Goal: Navigation & Orientation: Find specific page/section

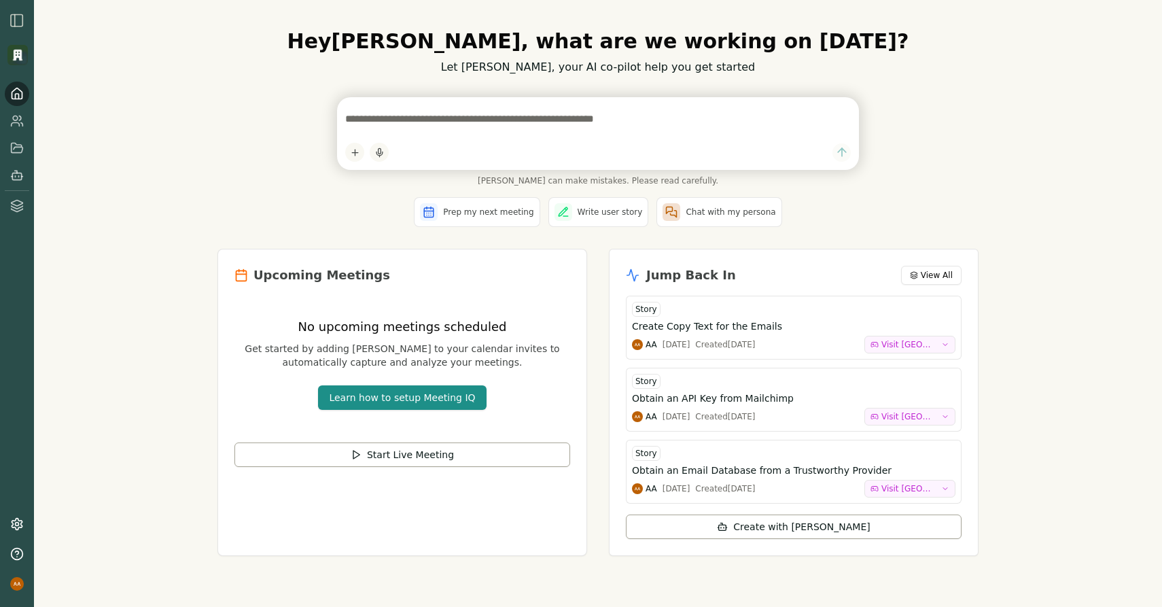
click at [20, 95] on icon at bounding box center [17, 94] width 14 height 14
click at [19, 22] on img "button" at bounding box center [17, 20] width 16 height 16
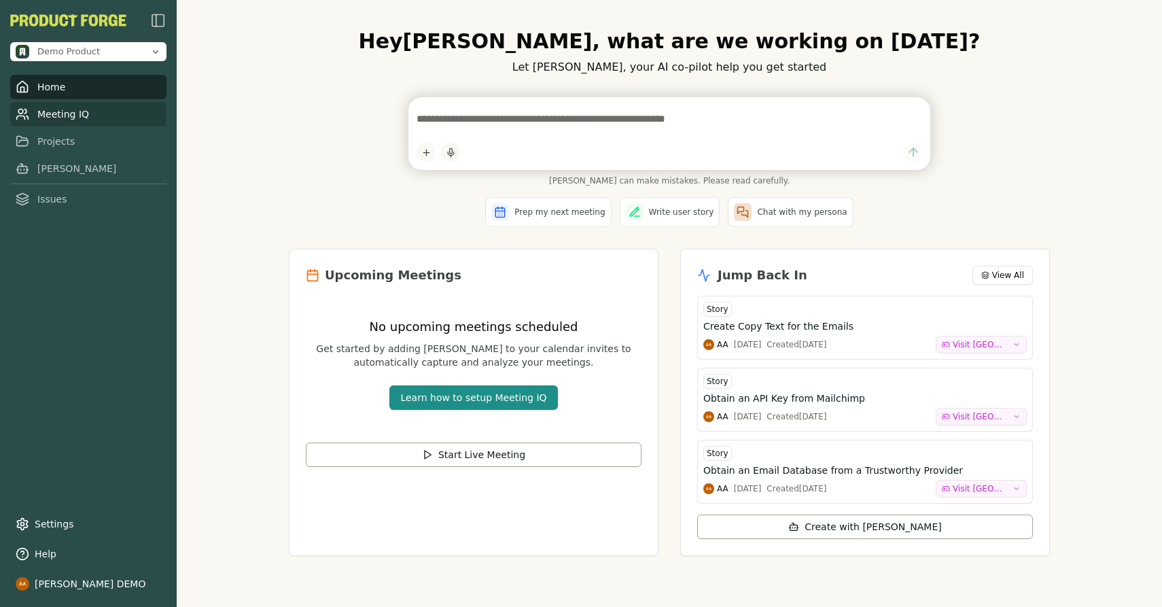
click at [66, 120] on link "Meeting IQ" at bounding box center [88, 114] width 156 height 24
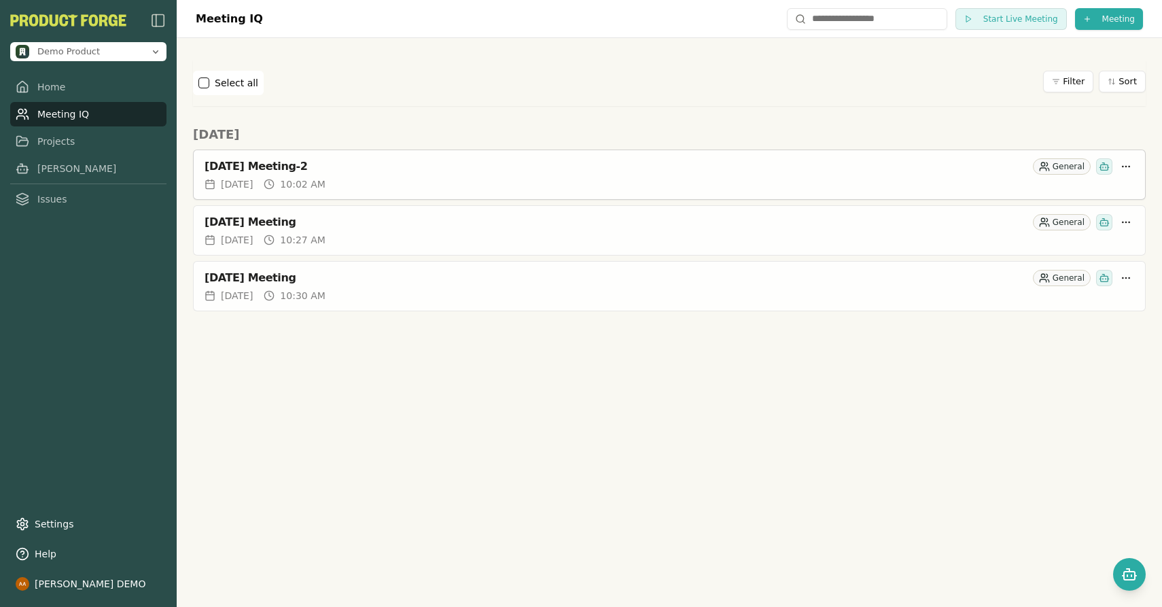
click at [333, 154] on div "September 18, 2025 Meeting-2 General" at bounding box center [670, 163] width 952 height 27
click at [343, 165] on div "September 18, 2025 Meeting-2" at bounding box center [616, 167] width 823 height 14
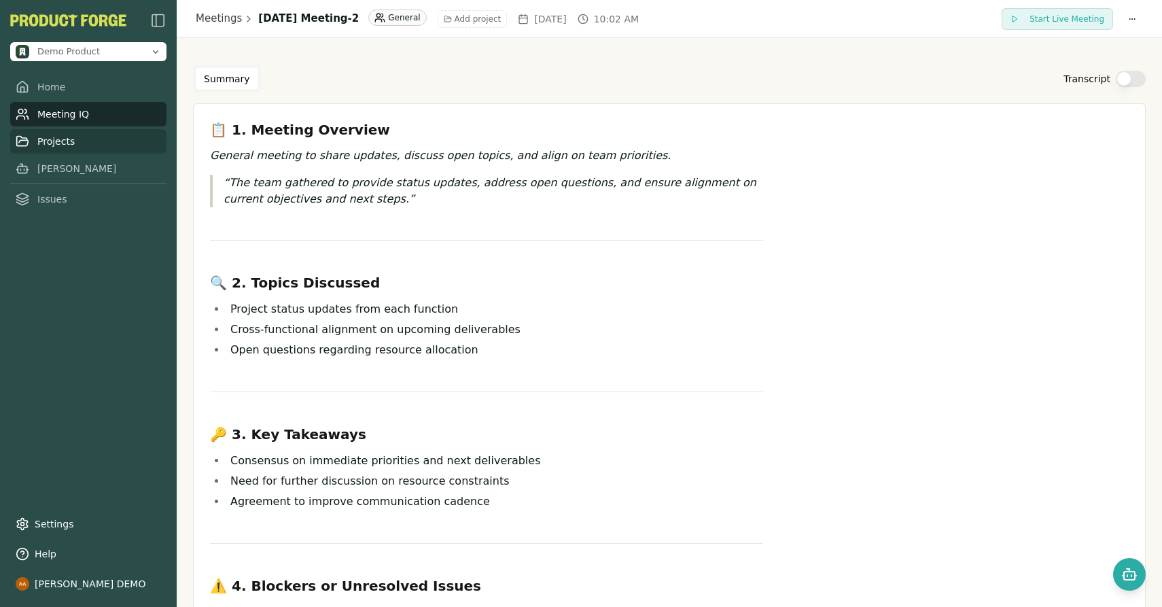
click at [77, 150] on link "Projects" at bounding box center [88, 141] width 156 height 24
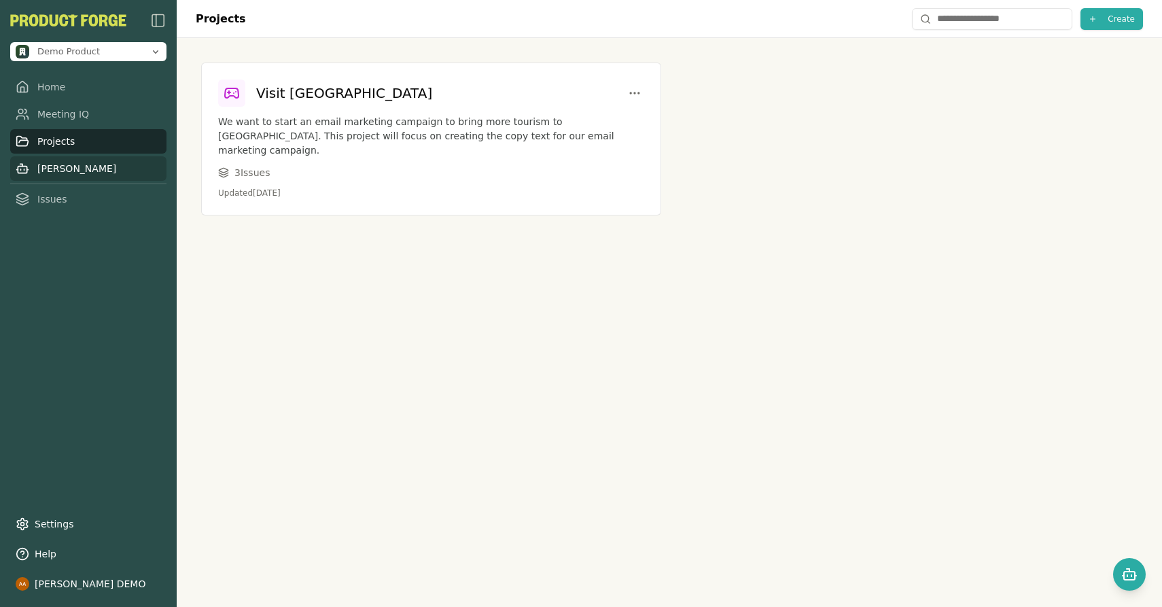
click at [92, 176] on link "[PERSON_NAME]" at bounding box center [88, 168] width 156 height 24
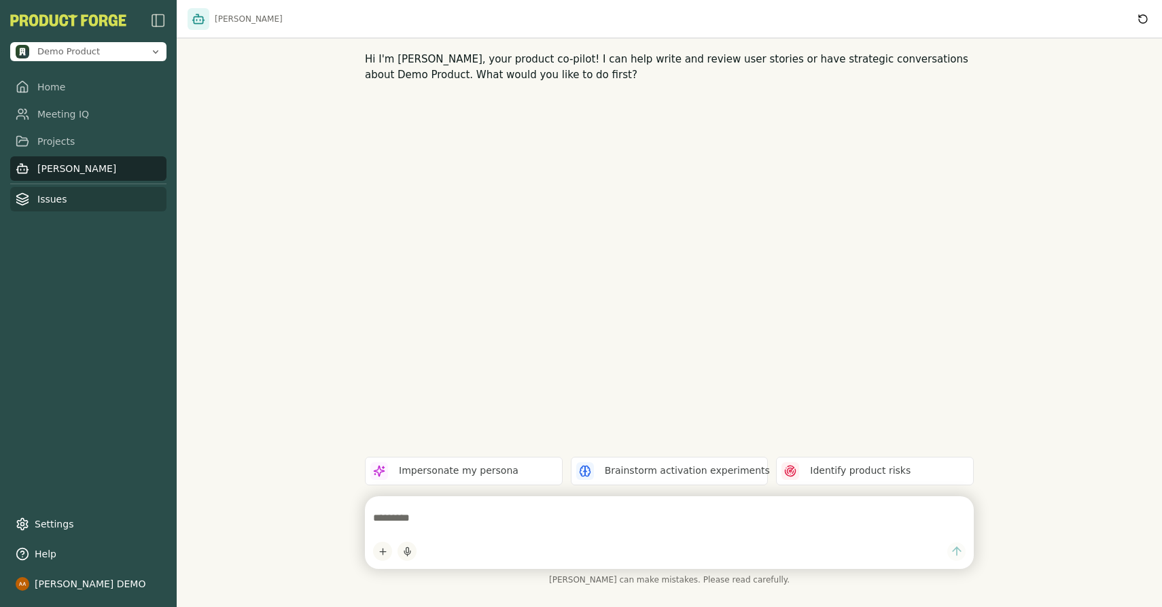
click at [84, 205] on link "Issues" at bounding box center [88, 199] width 156 height 24
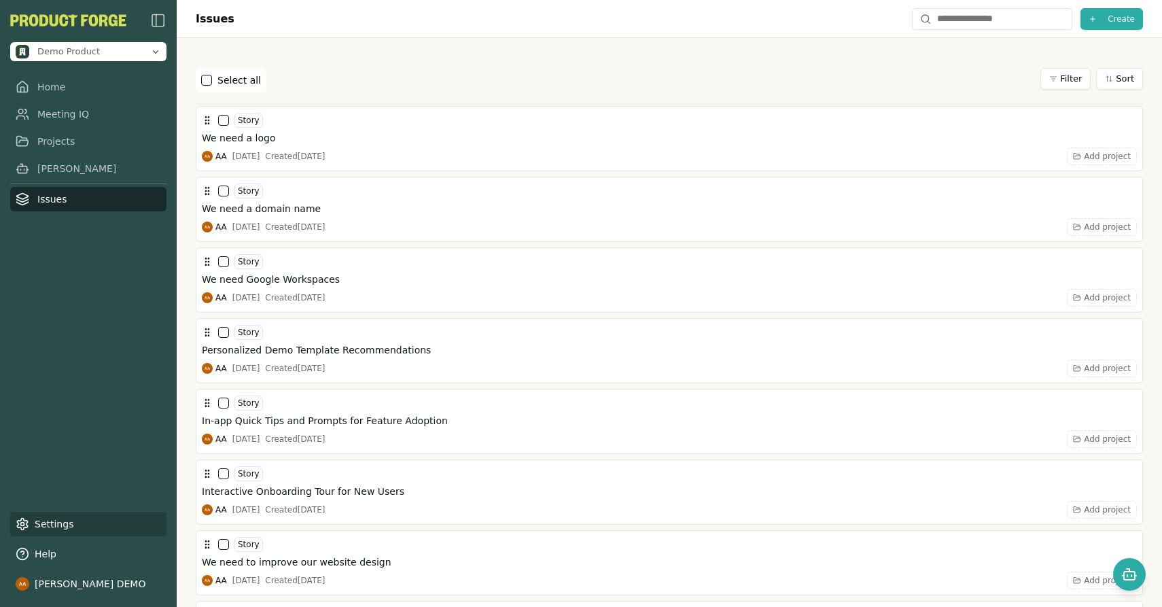
click at [46, 517] on link "Settings" at bounding box center [88, 524] width 156 height 24
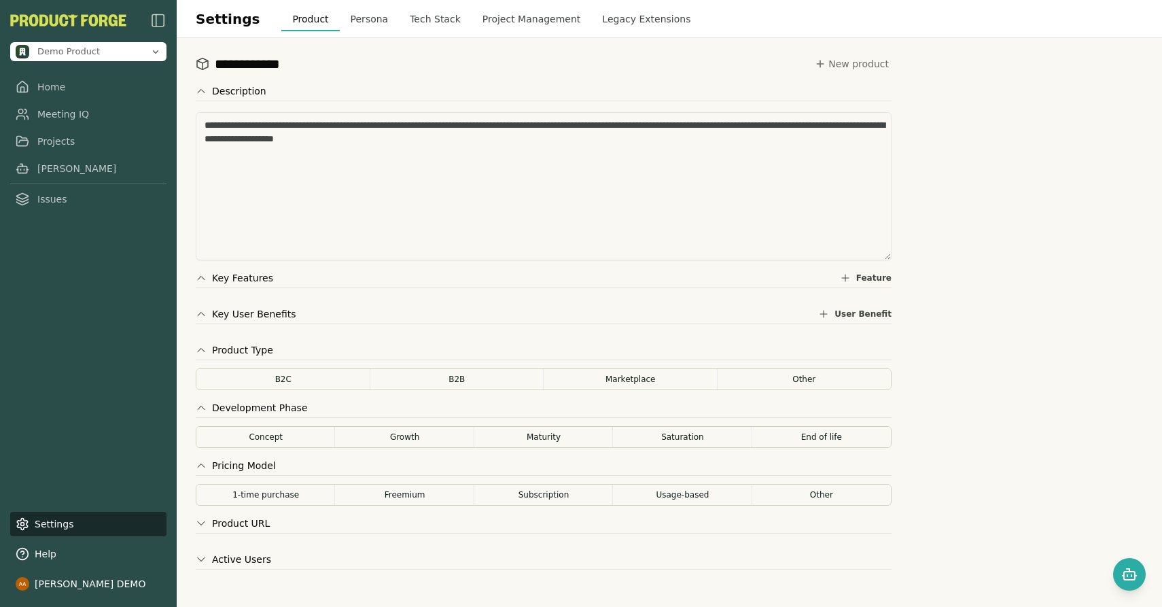
click at [595, 22] on button "Legacy Extensions" at bounding box center [646, 19] width 110 height 24
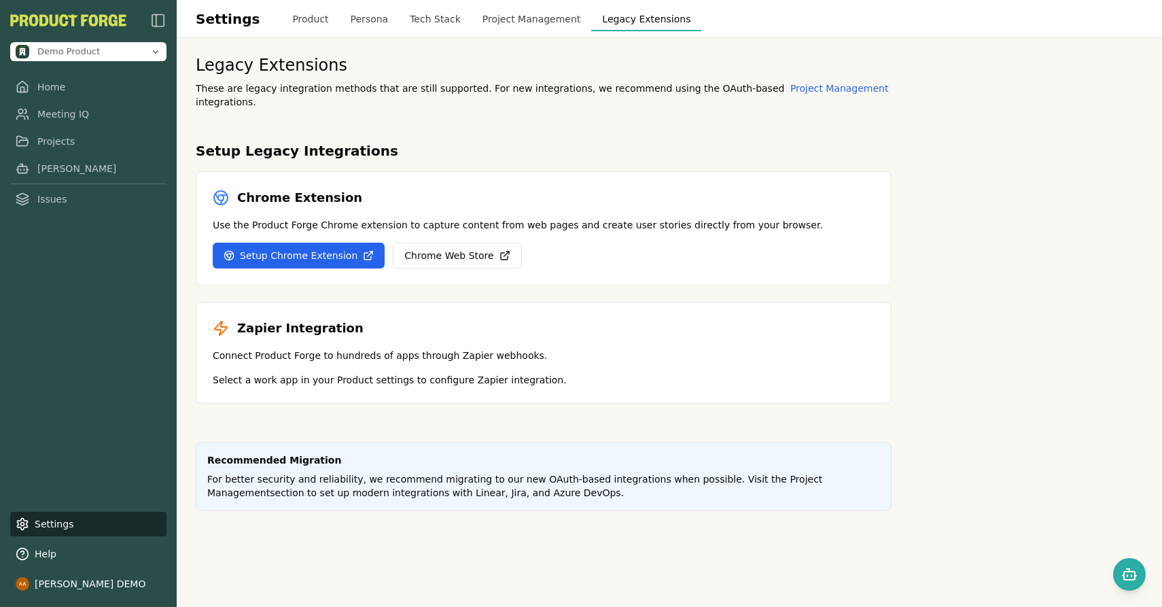
click at [499, 22] on button "Project Management" at bounding box center [532, 19] width 120 height 24
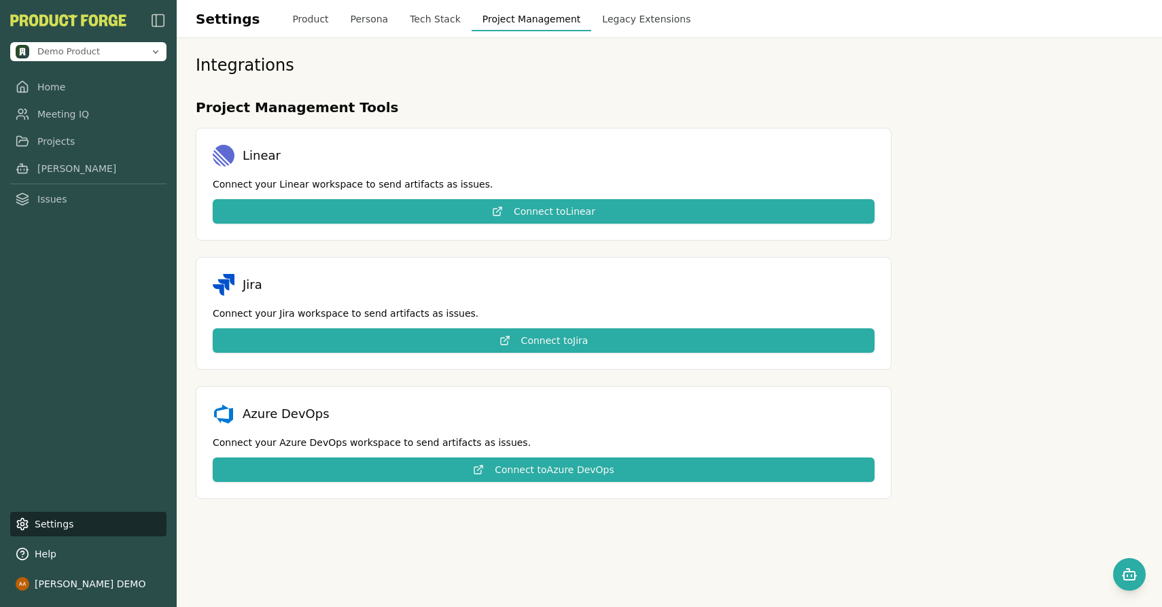
click at [435, 22] on button "Tech Stack" at bounding box center [435, 19] width 73 height 24
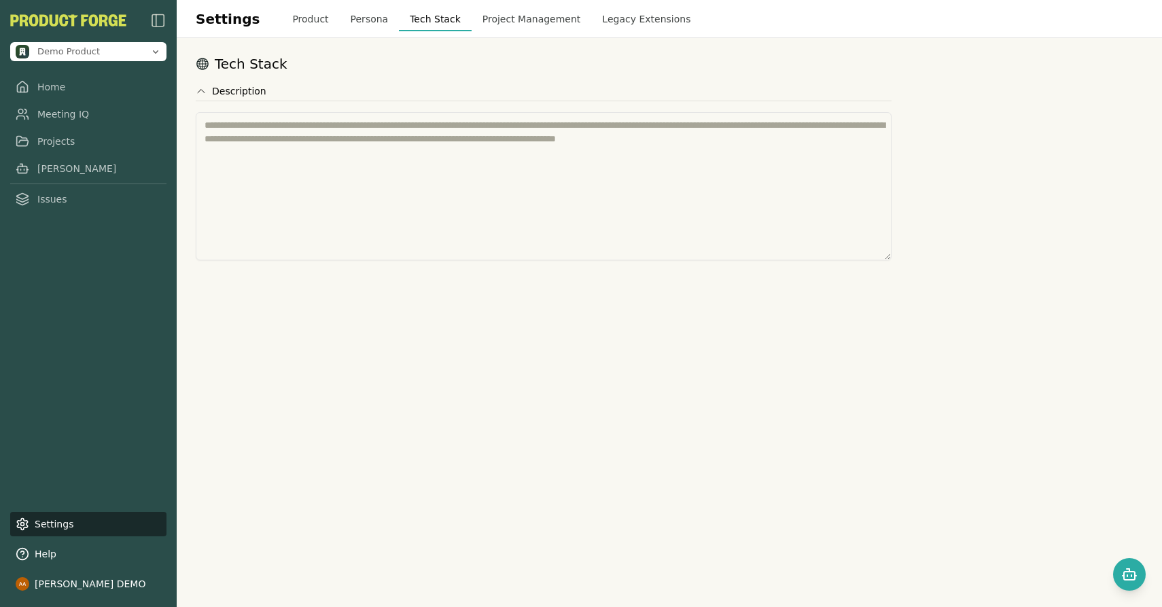
click at [368, 22] on button "Persona" at bounding box center [370, 19] width 60 height 24
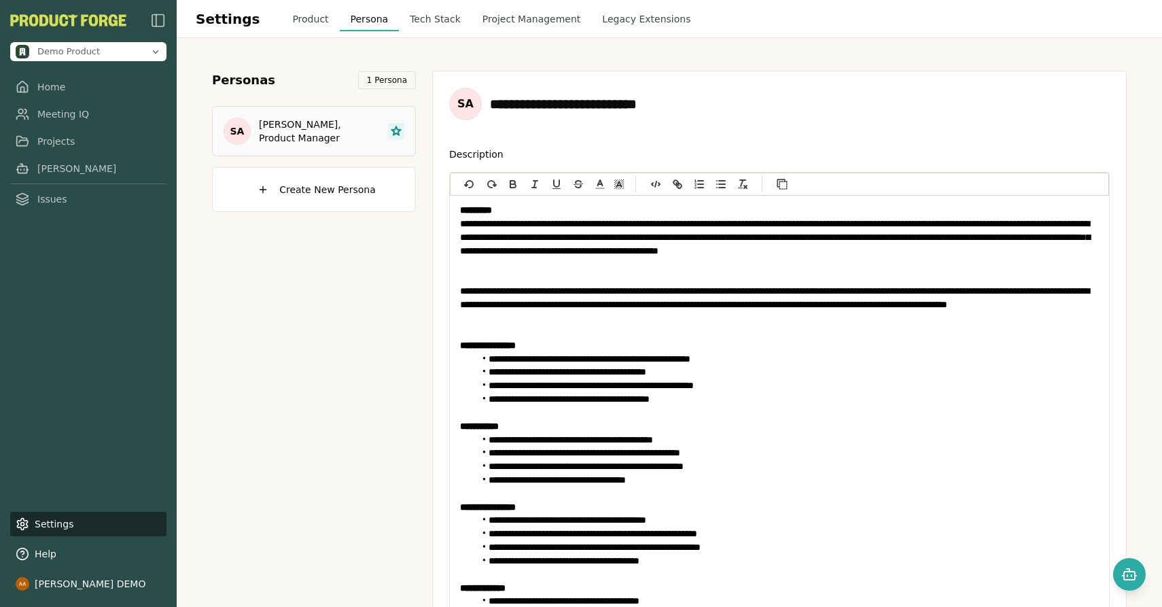
click at [285, 21] on button "Product" at bounding box center [310, 19] width 58 height 24
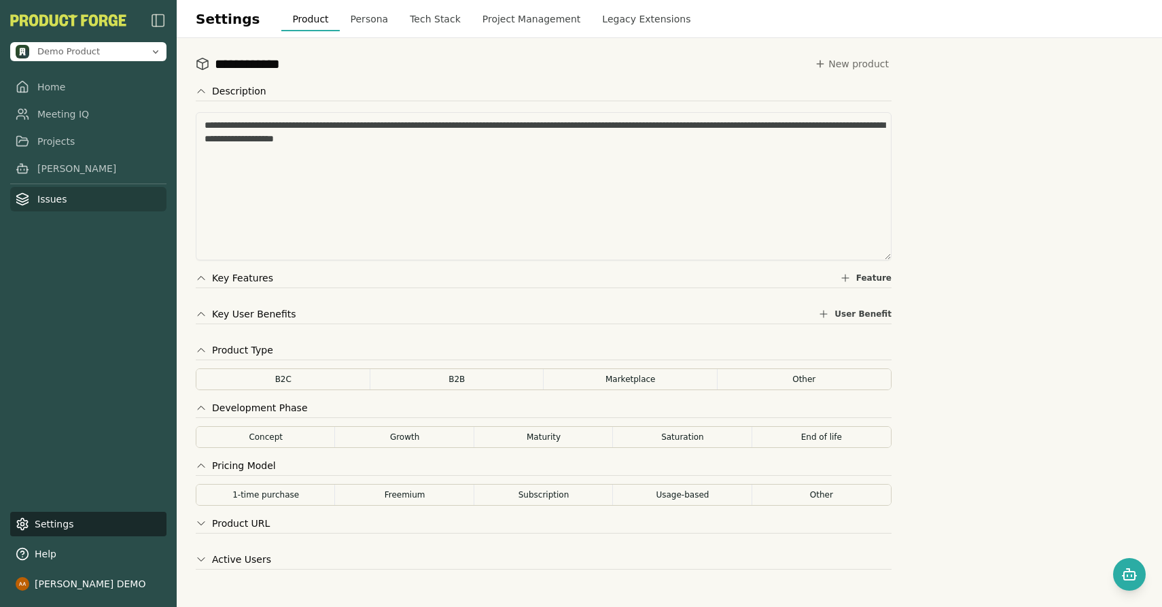
click at [54, 202] on link "Issues" at bounding box center [88, 199] width 156 height 24
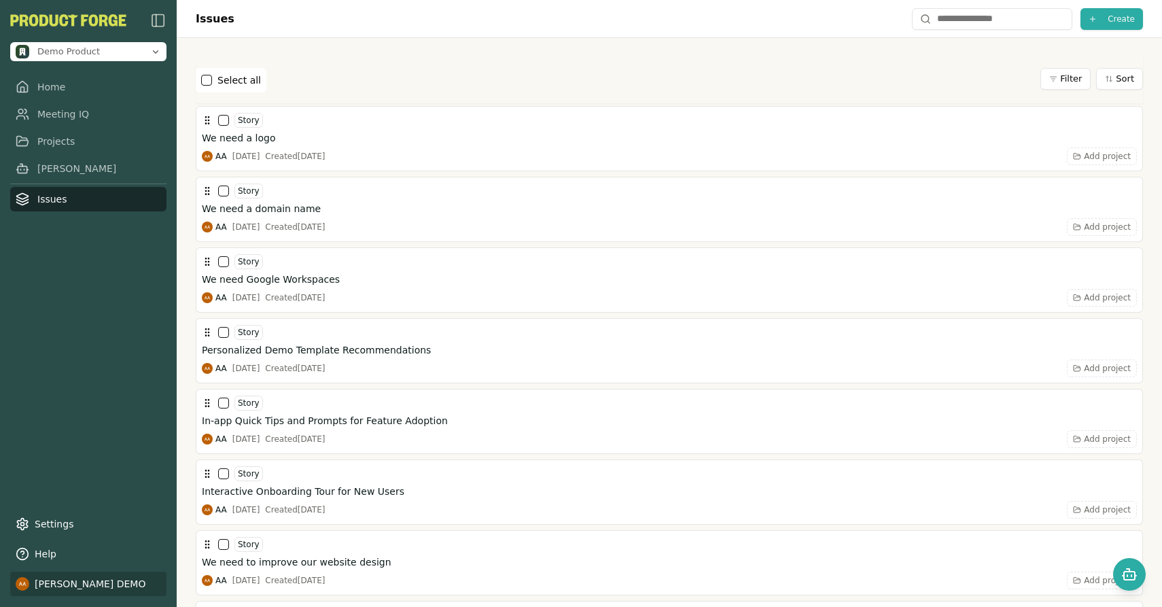
click at [61, 581] on html "Demo Product Home Meeting IQ Projects Smith Issues Settings Help Alvaro Arteaga…" at bounding box center [581, 303] width 1162 height 607
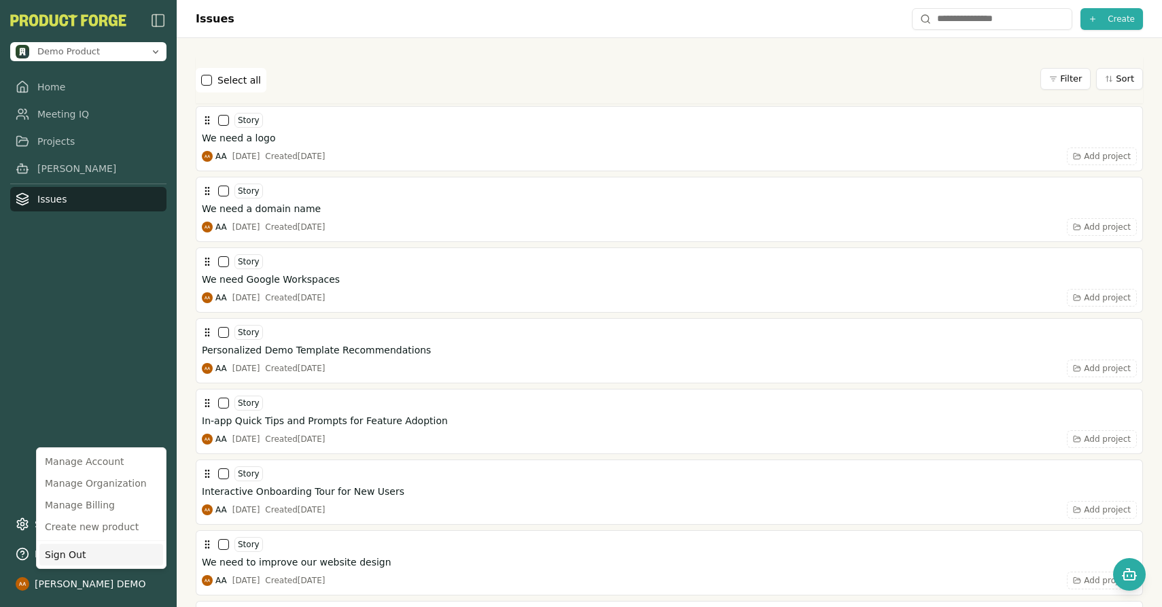
click at [94, 552] on div "Sign Out" at bounding box center [101, 555] width 124 height 22
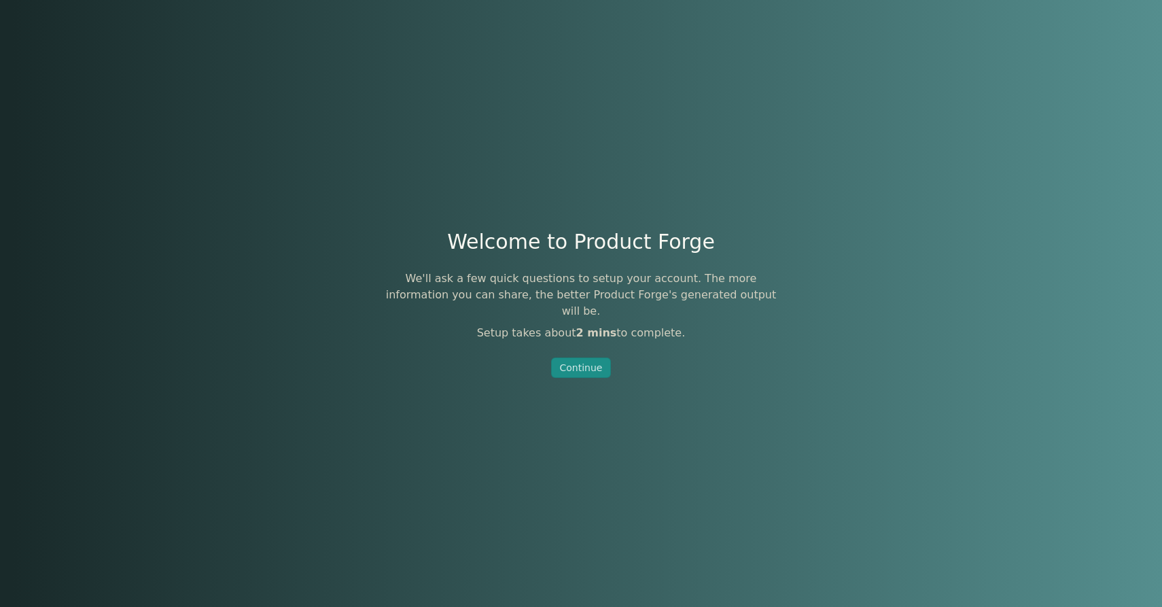
click at [603, 364] on button "Continue" at bounding box center [581, 368] width 61 height 20
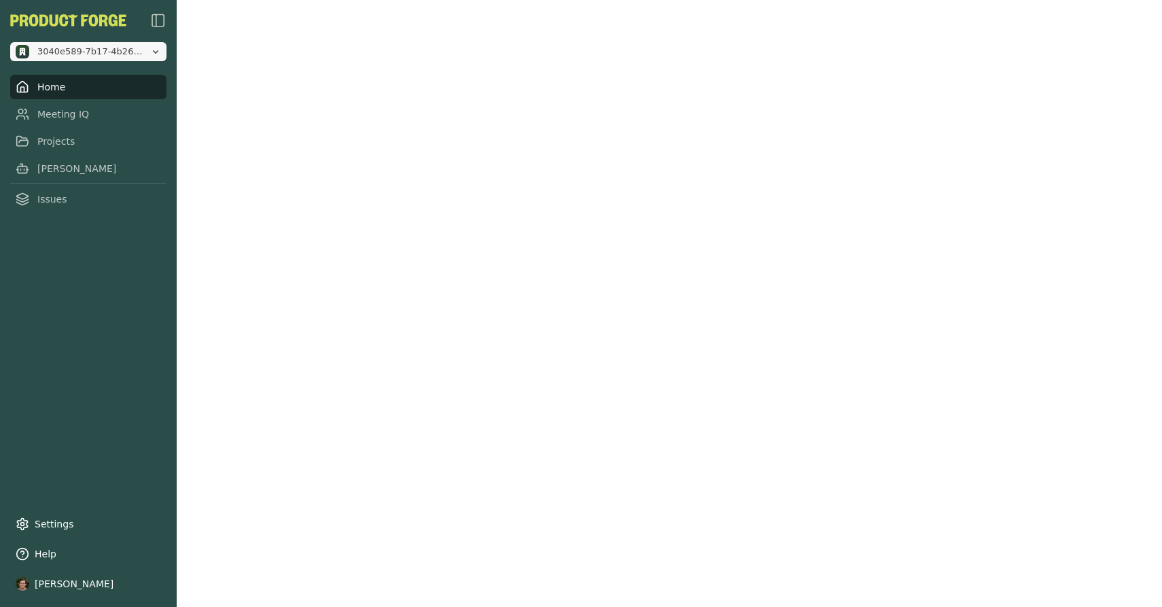
click at [128, 58] on span "3040e589-7b17-4b26-b1ce-a516e203bee5" at bounding box center [80, 52] width 129 height 14
click at [103, 30] on div "3040e589-7b17-4b26-b1ce-a516e203bee5 Home Meeting IQ Projects Smith Issues" at bounding box center [88, 111] width 156 height 199
click at [69, 201] on link "Issues" at bounding box center [88, 199] width 156 height 24
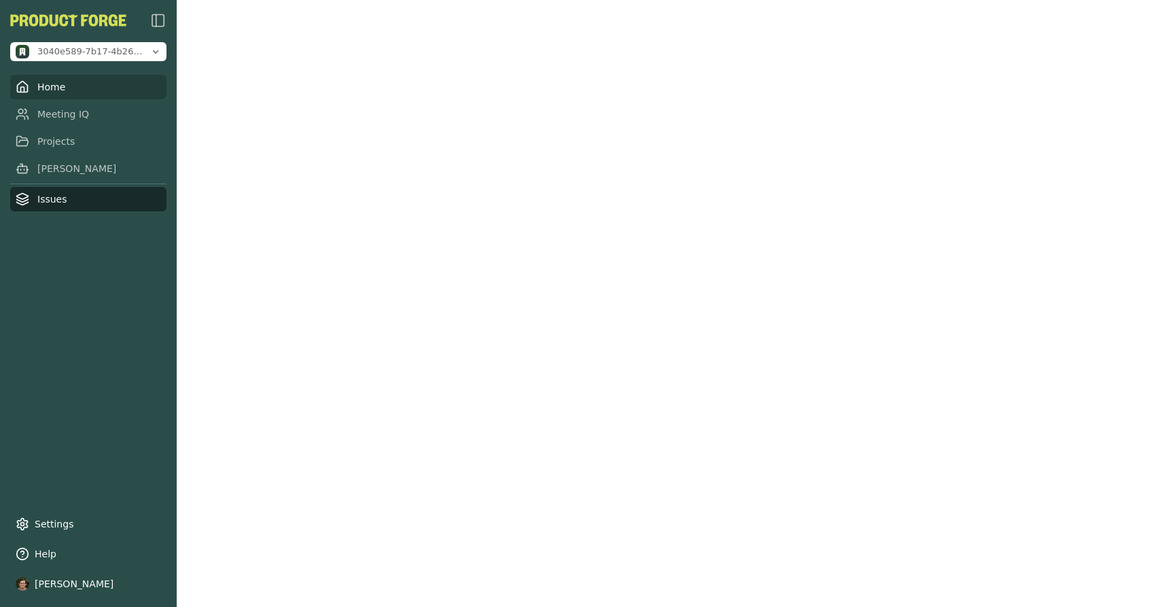
click at [63, 84] on link "Home" at bounding box center [88, 87] width 156 height 24
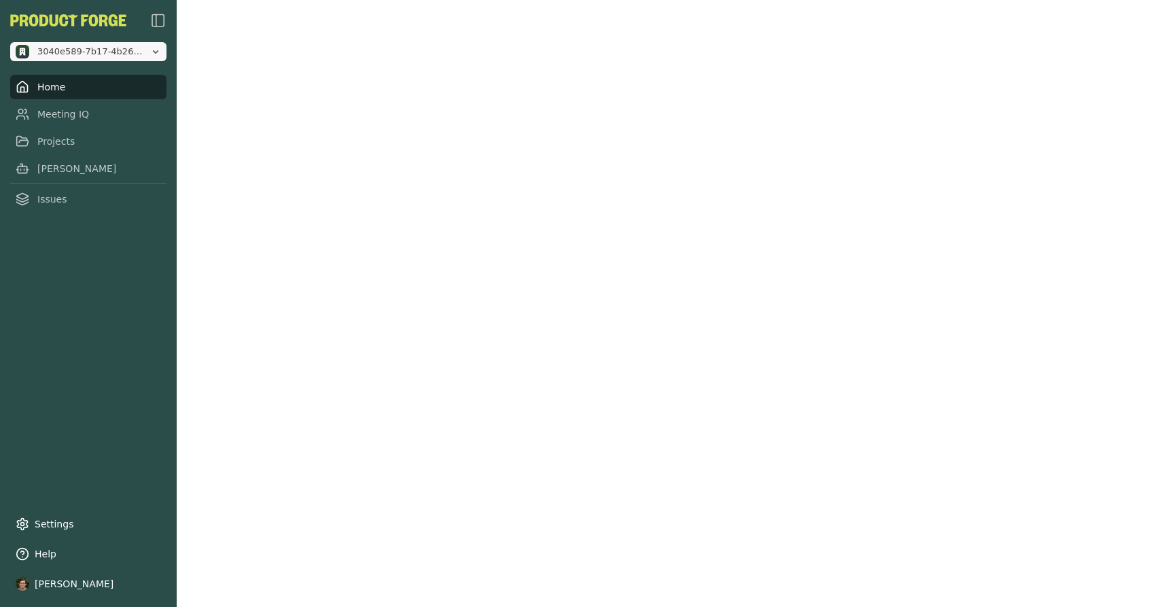
click at [117, 53] on span "3040e589-7b17-4b26-b1ce-a516e203bee5" at bounding box center [90, 52] width 107 height 12
click at [51, 339] on div "3040e589-7b17-4b26-b1ce-a516e203bee5 Home Meeting IQ Projects [PERSON_NAME] Iss…" at bounding box center [88, 303] width 177 height 607
click at [84, 523] on link "Settings" at bounding box center [88, 524] width 156 height 24
click at [145, 52] on button "3040e589-7b17-4b26-b1ce-a516e203bee5" at bounding box center [88, 51] width 156 height 19
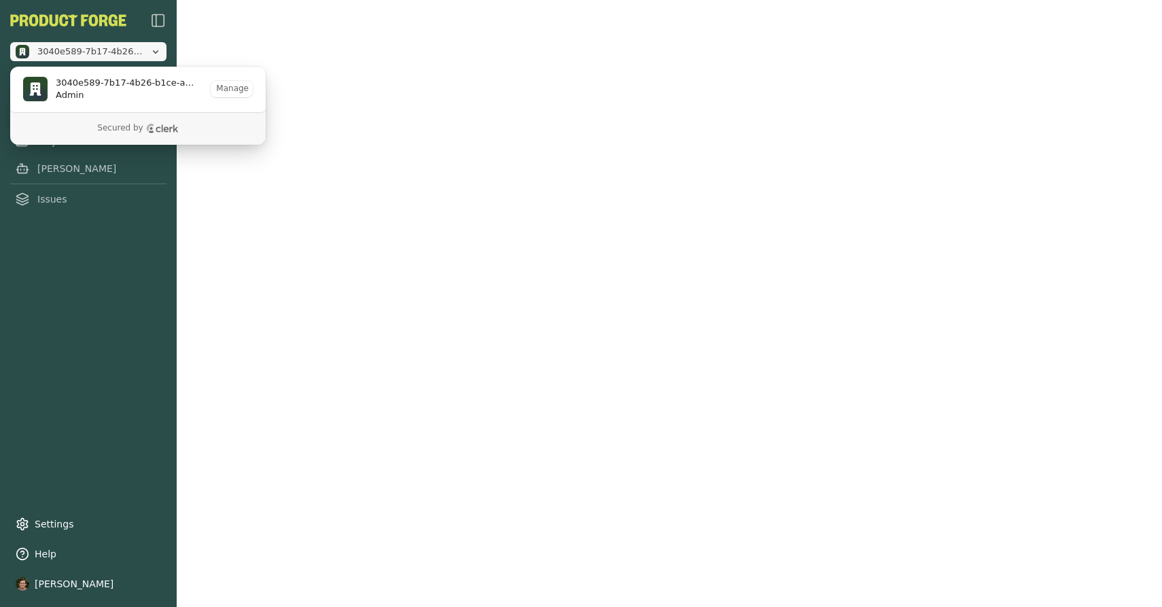
click at [139, 51] on span "3040e589-7b17-4b26-b1ce-a516e203bee5" at bounding box center [90, 52] width 107 height 12
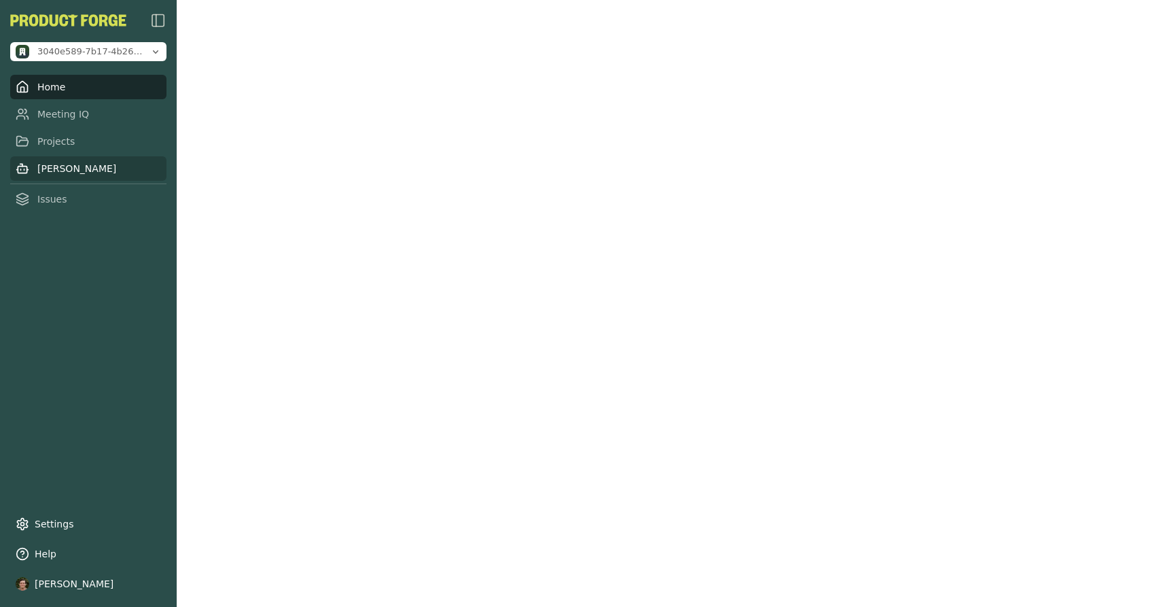
click at [73, 162] on link "[PERSON_NAME]" at bounding box center [88, 168] width 156 height 24
click at [103, 277] on div "3040e589-7b17-4b26-b1ce-a516e203bee5 Home Meeting IQ Projects [PERSON_NAME] Iss…" at bounding box center [88, 303] width 177 height 607
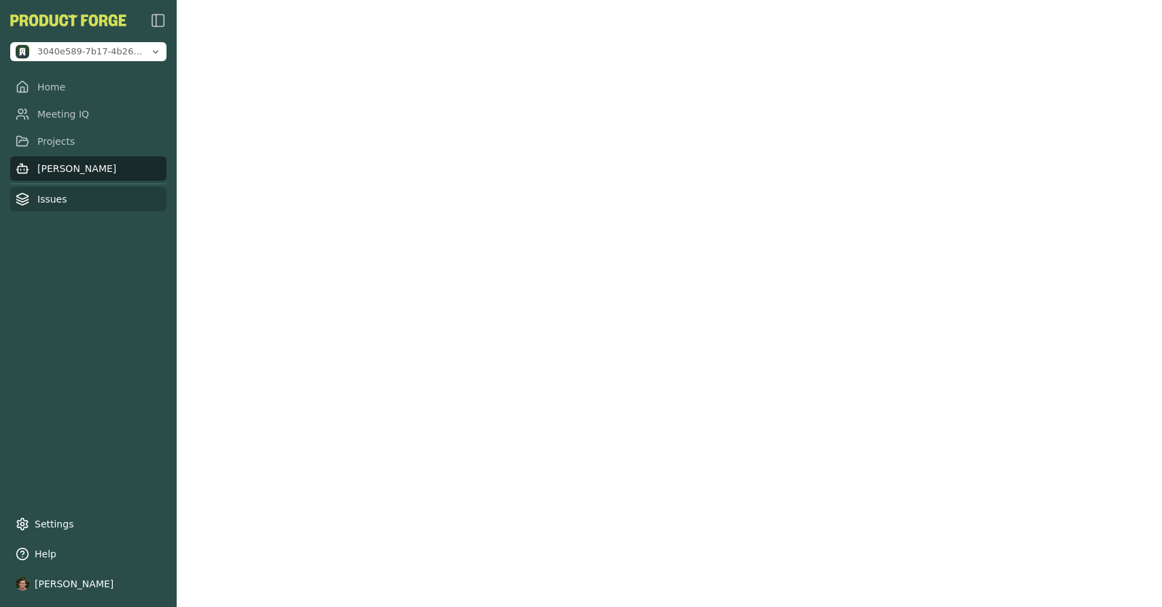
click at [43, 203] on link "Issues" at bounding box center [88, 199] width 156 height 24
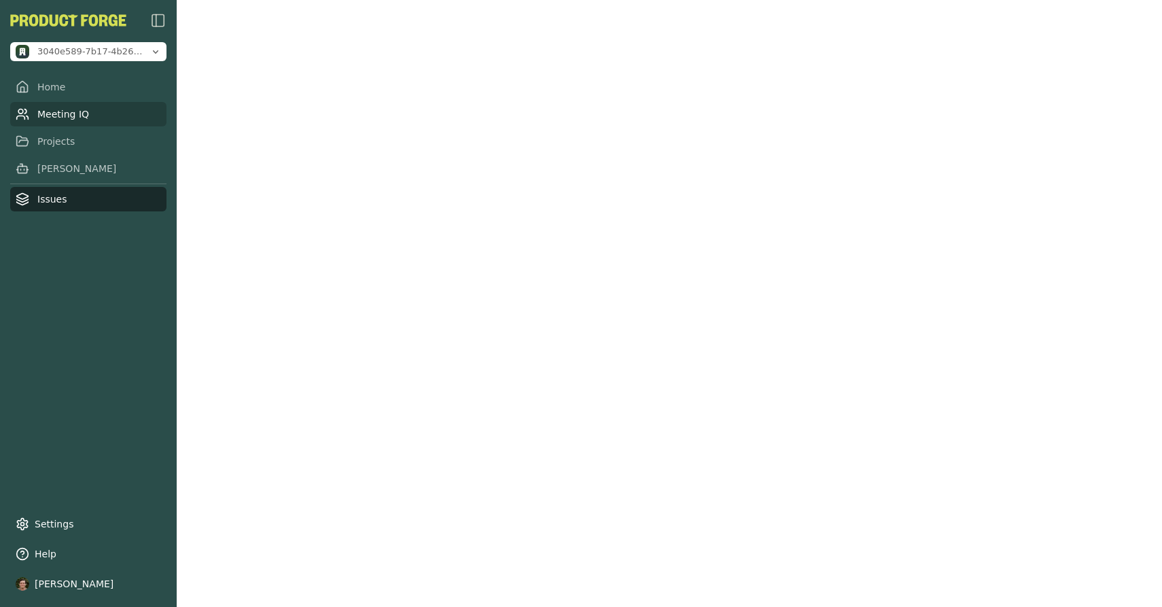
click at [71, 116] on link "Meeting IQ" at bounding box center [88, 114] width 156 height 24
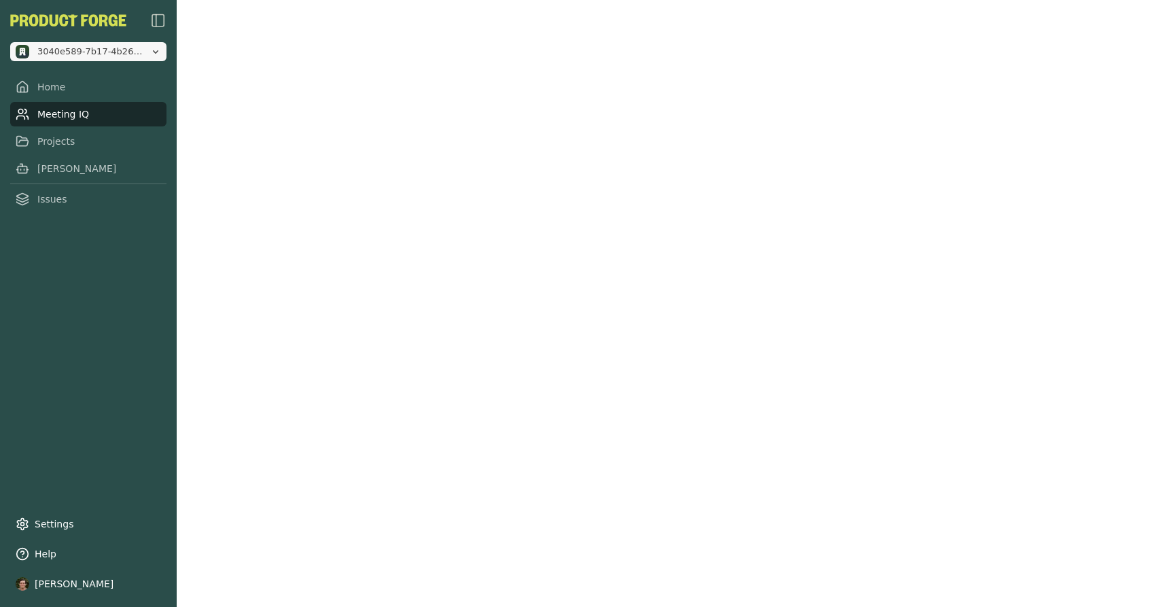
click at [107, 55] on span "3040e589-7b17-4b26-b1ce-a516e203bee5" at bounding box center [90, 52] width 107 height 12
click at [59, 246] on div "3040e589-7b17-4b26-b1ce-a516e203bee5 Home Meeting IQ Projects [PERSON_NAME] Iss…" at bounding box center [88, 303] width 177 height 607
